Goal: Transaction & Acquisition: Book appointment/travel/reservation

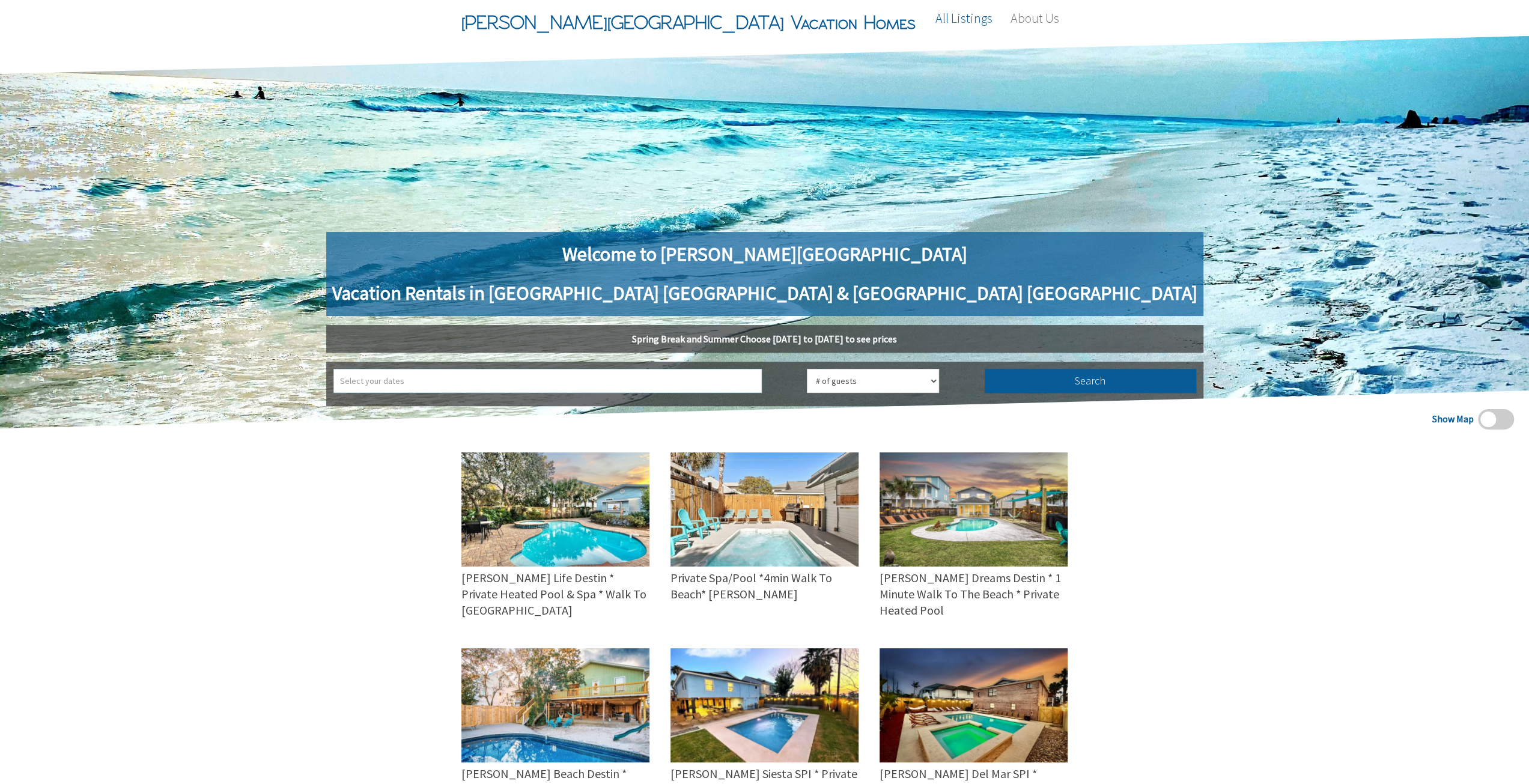
click at [661, 389] on input "text" at bounding box center [548, 380] width 429 height 24
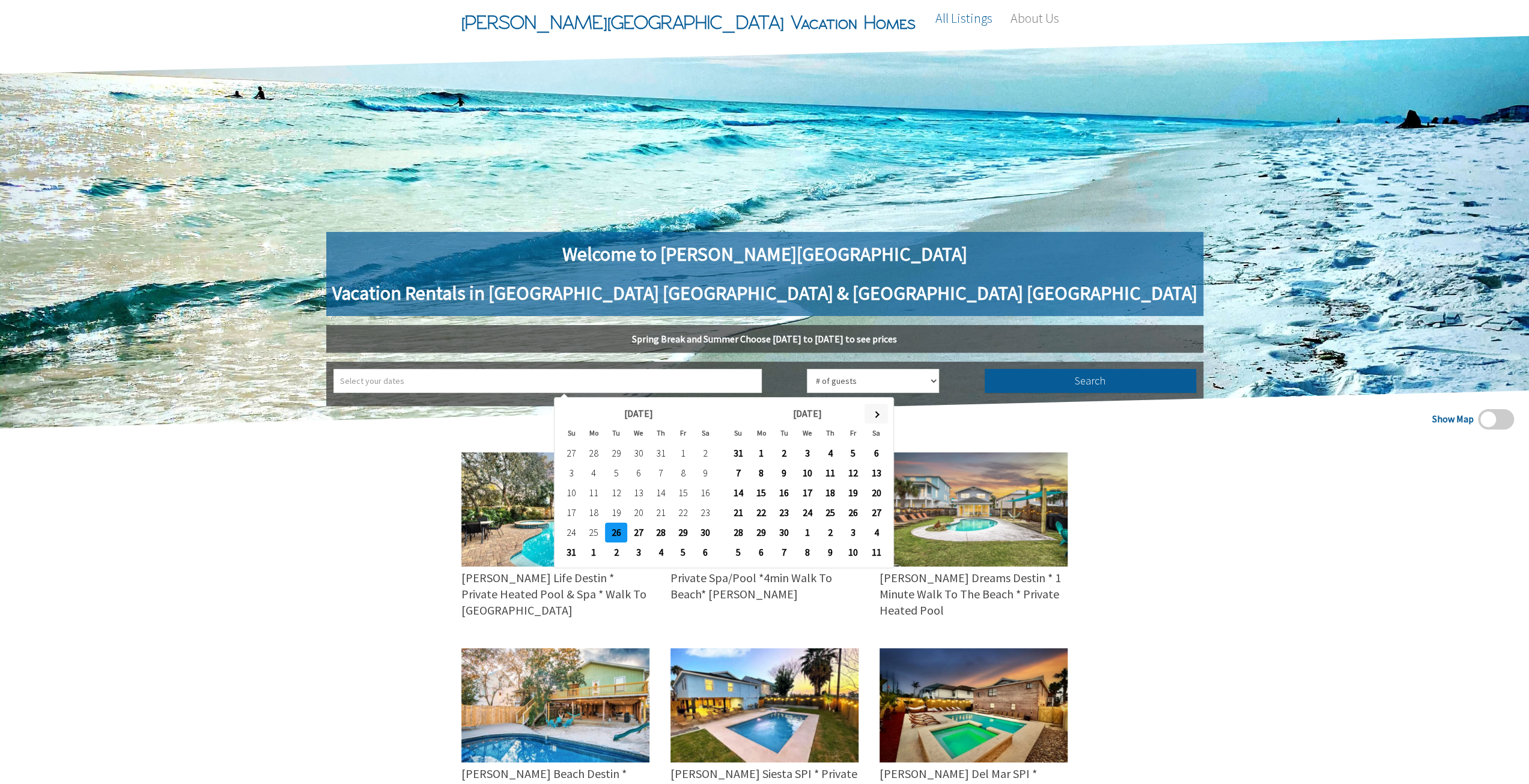
click at [874, 415] on span at bounding box center [876, 415] width 7 height 7
click at [874, 415] on th at bounding box center [876, 414] width 23 height 20
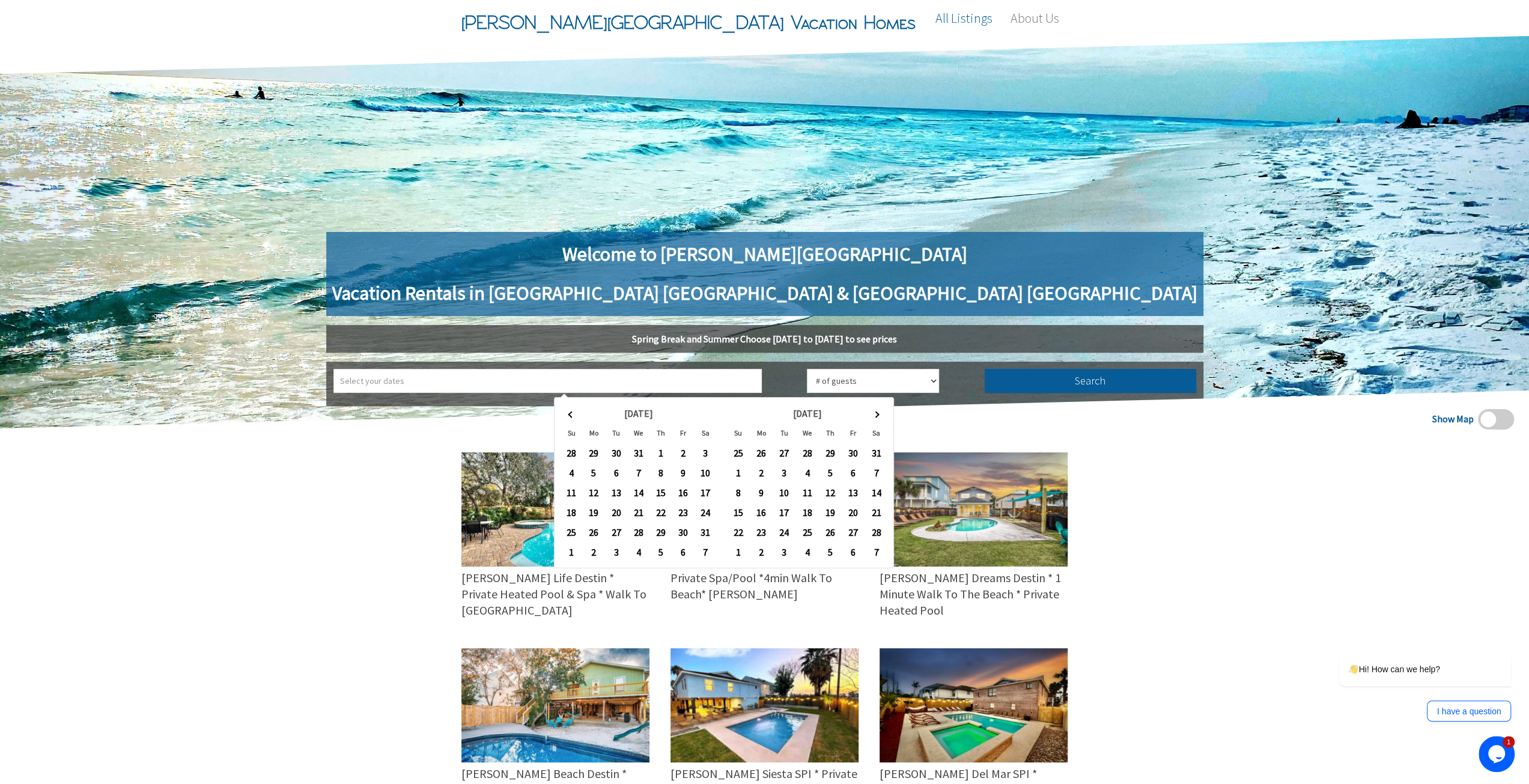
click at [874, 415] on th at bounding box center [876, 414] width 23 height 20
type input "3/7/2026 ➡ 3/14/2026"
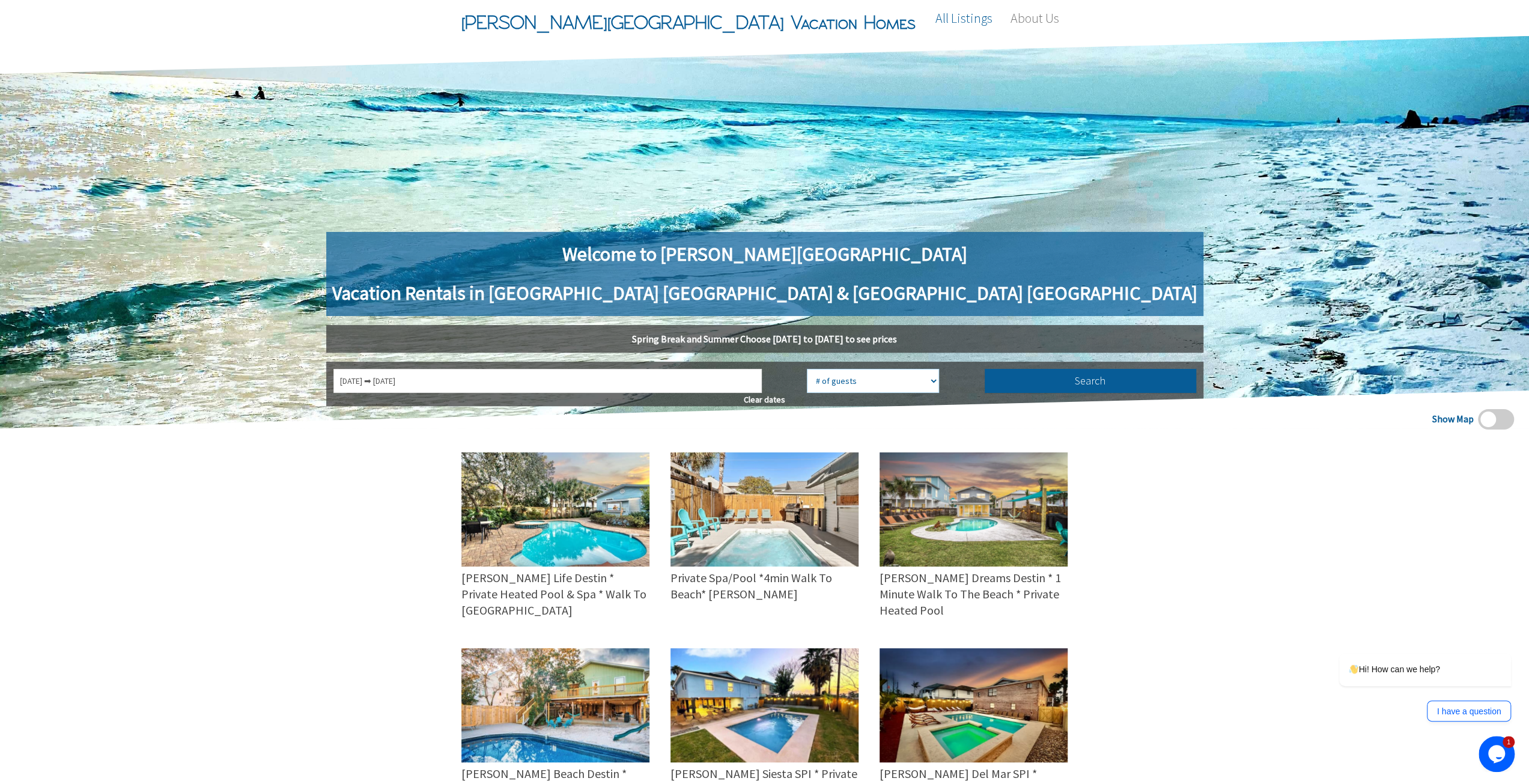
click at [856, 383] on select "# of guests 1 guest 2 guests 3 guests 4 guests 5 guests 6 guests 7 guests 8 gue…" at bounding box center [873, 380] width 132 height 24
select select "14"
click at [807, 369] on select "# of guests 1 guest 2 guests 3 guests 4 guests 5 guests 6 guests 7 guests 8 gue…" at bounding box center [873, 380] width 132 height 24
click at [985, 383] on button "Search" at bounding box center [1090, 380] width 211 height 24
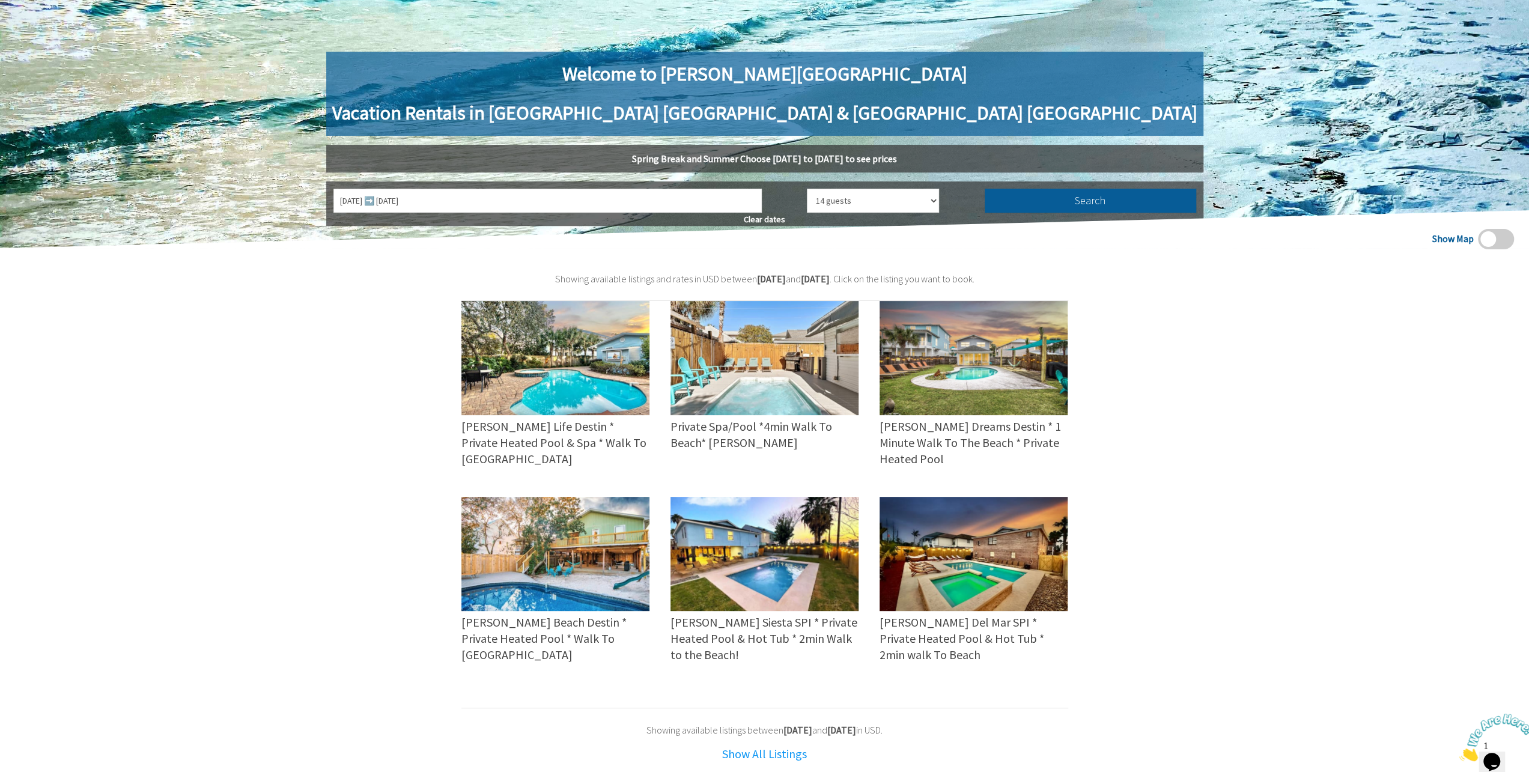
scroll to position [241, 0]
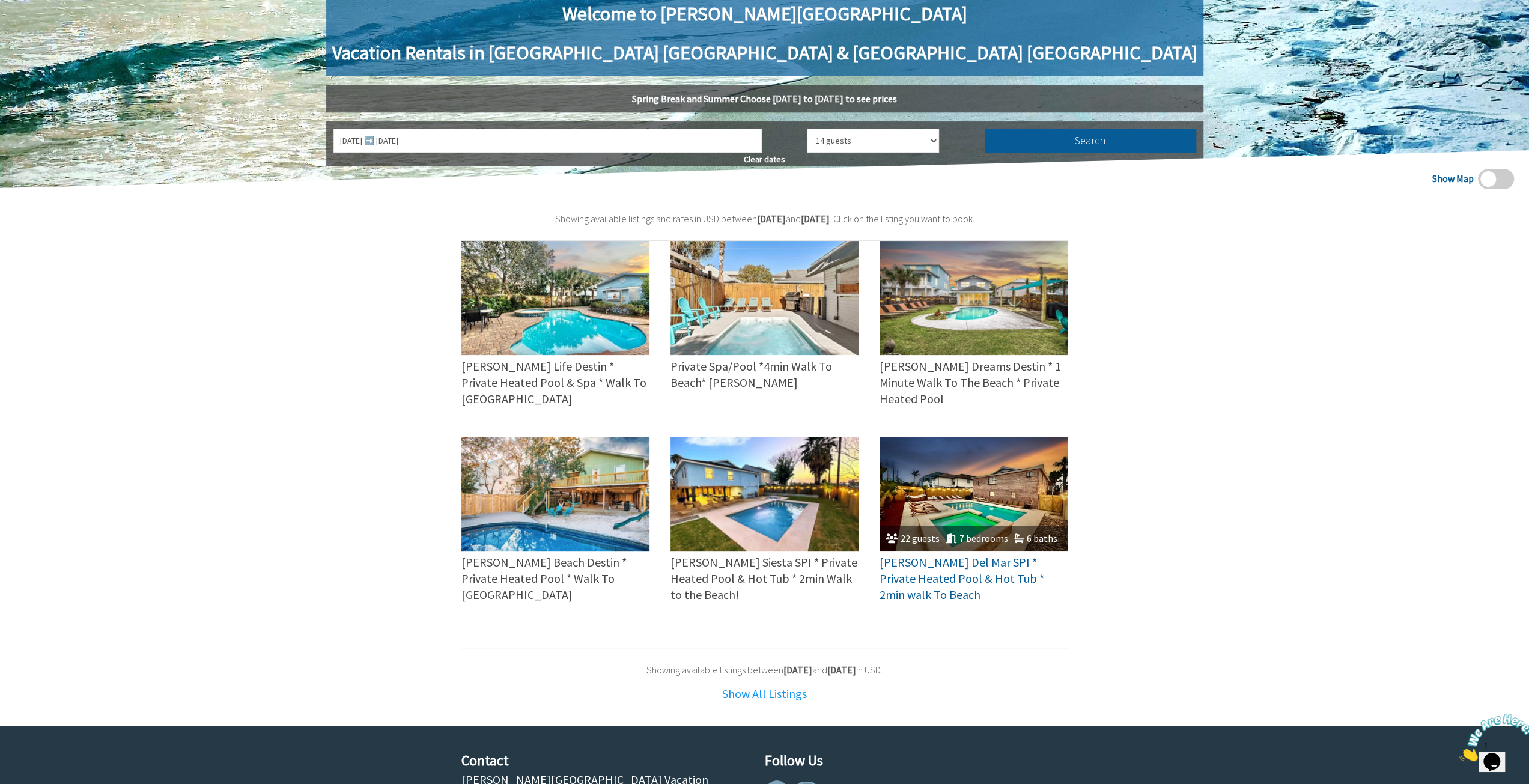
click at [1025, 483] on img at bounding box center [974, 494] width 188 height 114
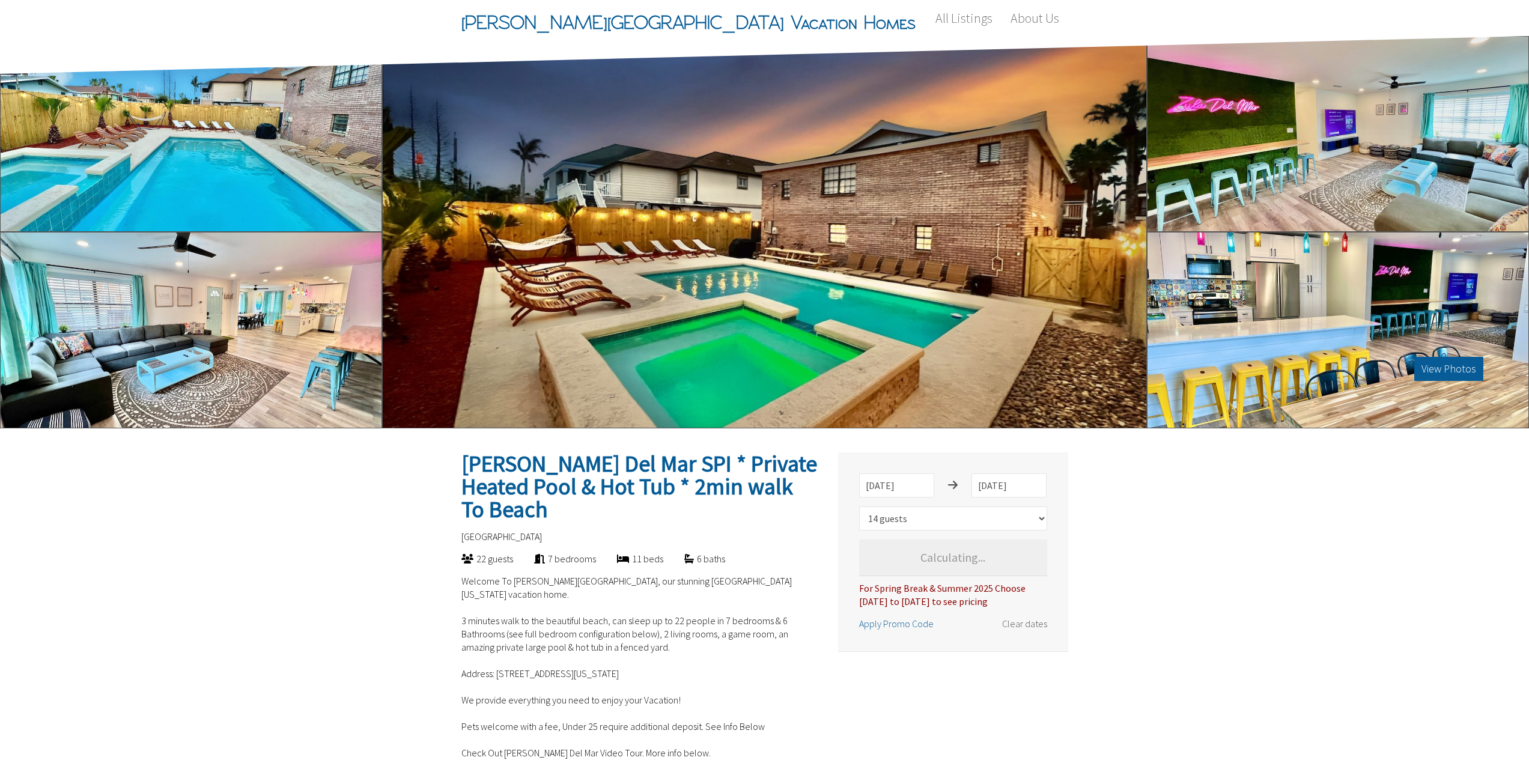
select select "14"
